Goal: Information Seeking & Learning: Find specific fact

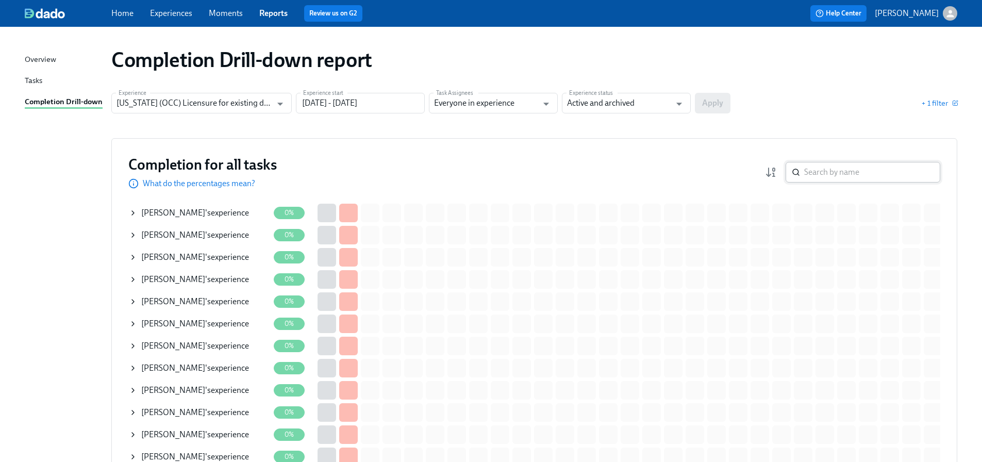
click at [830, 173] on input "search" at bounding box center [872, 172] width 136 height 21
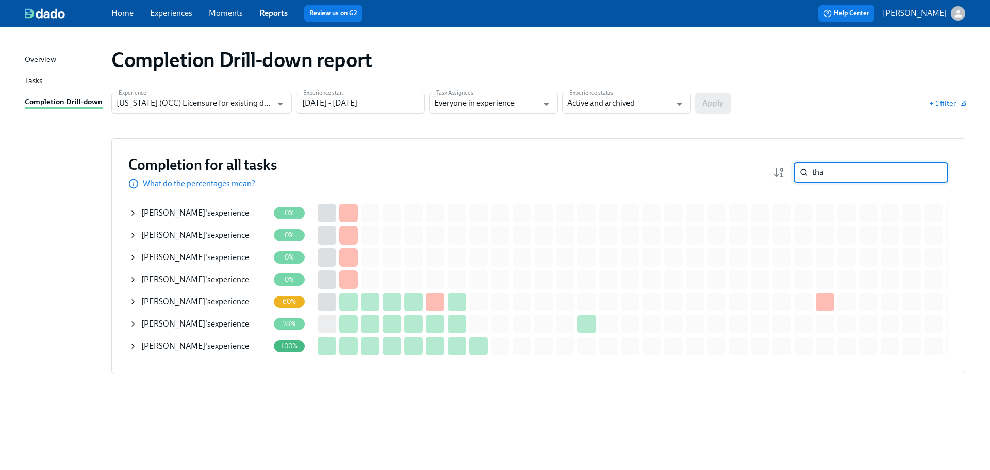
type input "tha"
click at [187, 324] on span "[PERSON_NAME]" at bounding box center [173, 324] width 64 height 10
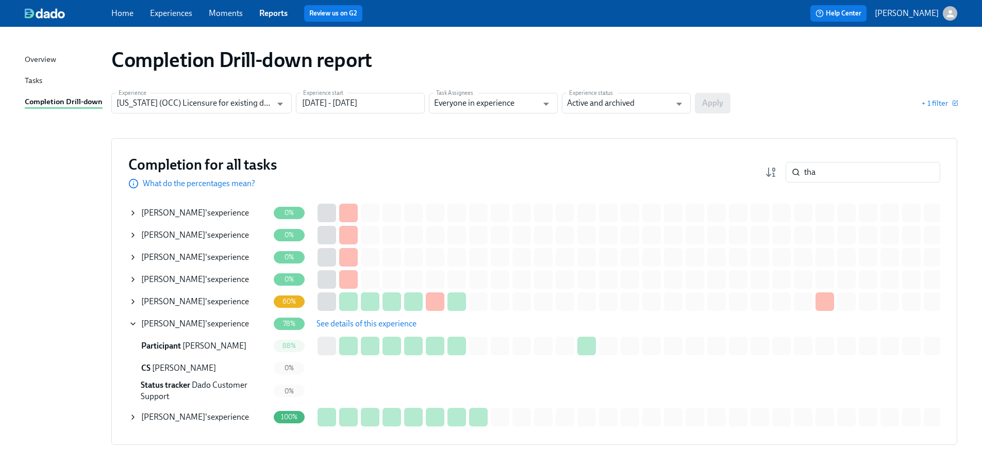
click at [333, 317] on button "See details of this experience" at bounding box center [366, 323] width 114 height 21
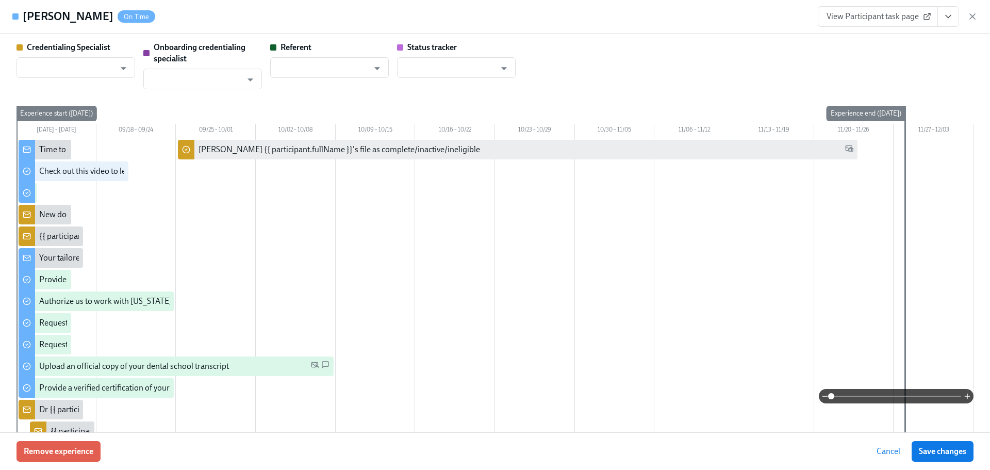
type input "[PERSON_NAME]"
type input "Dado Customer Support"
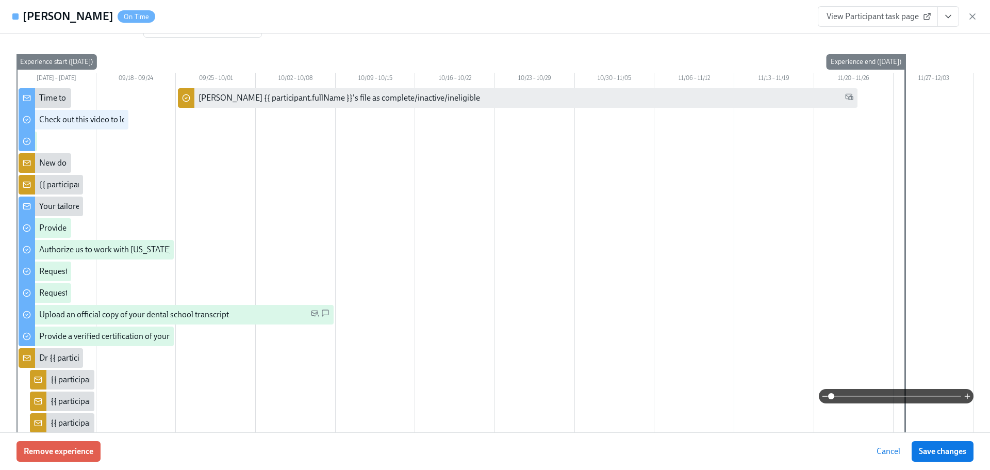
scroll to position [52, 0]
click at [974, 16] on icon "button" at bounding box center [972, 16] width 10 height 10
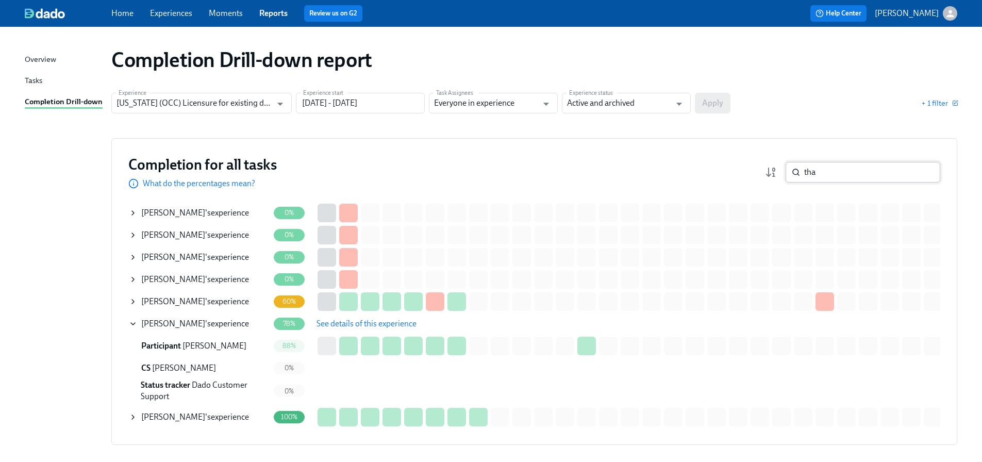
click at [842, 172] on input "tha" at bounding box center [872, 172] width 136 height 21
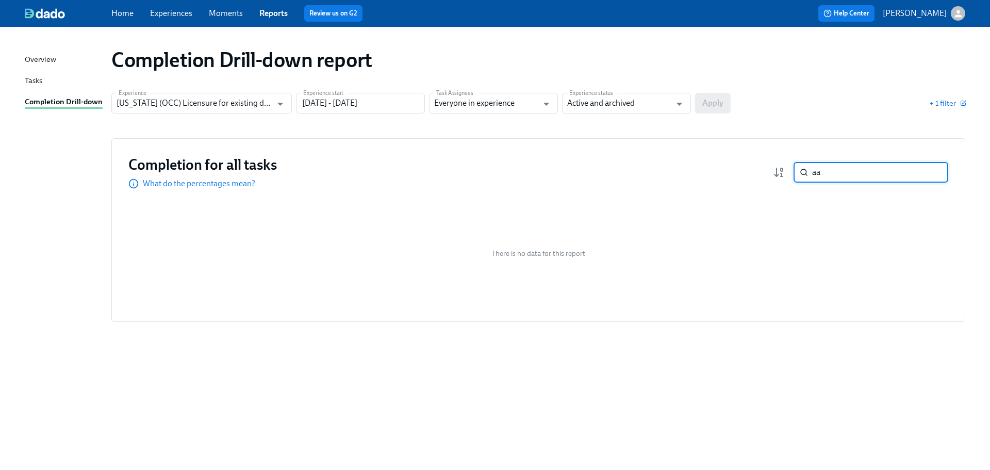
type input "a"
type input "m"
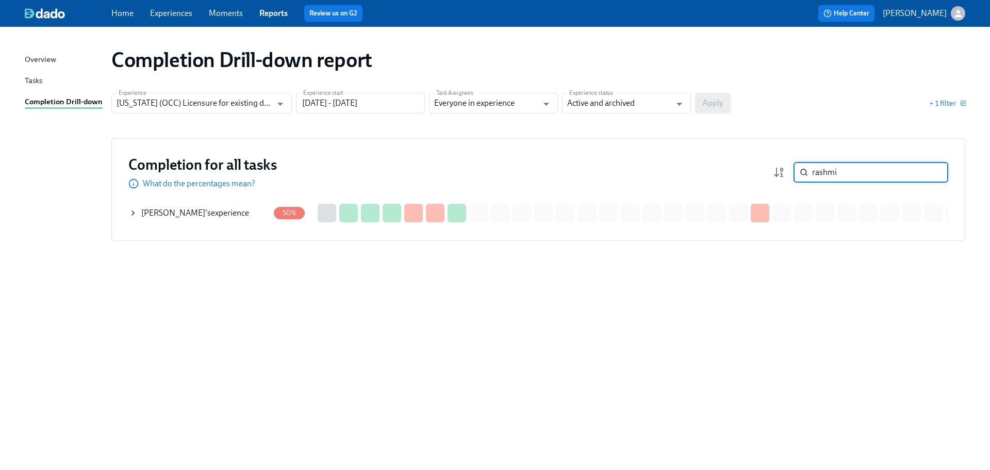
type input "rashmi"
